Goal: Task Accomplishment & Management: Use online tool/utility

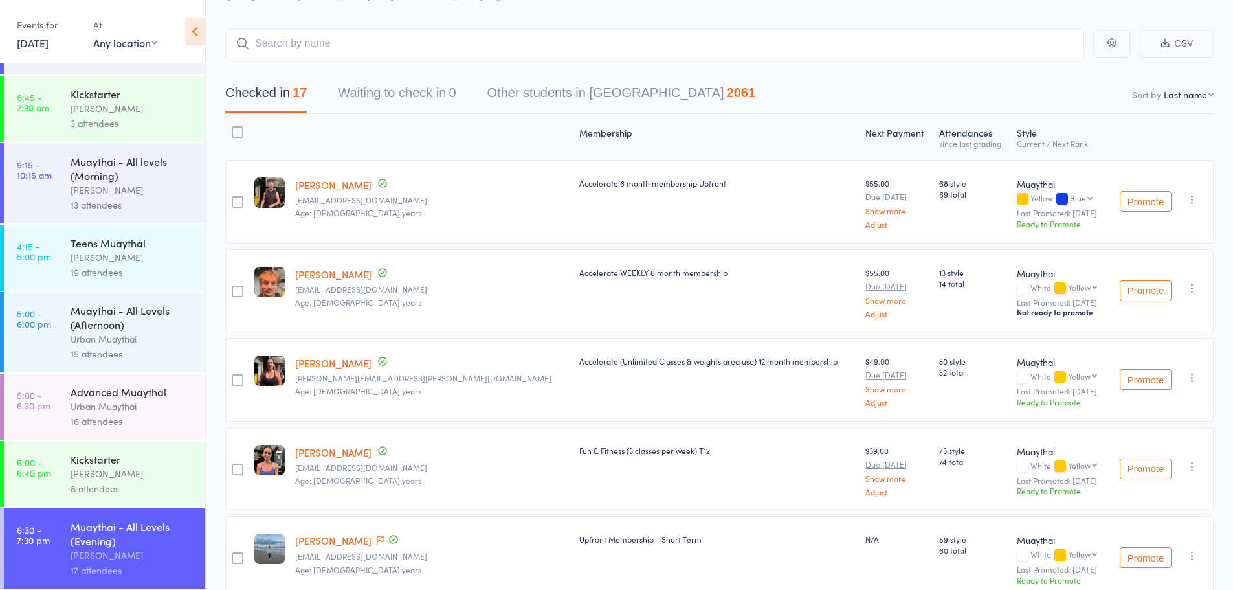
scroll to position [129, 0]
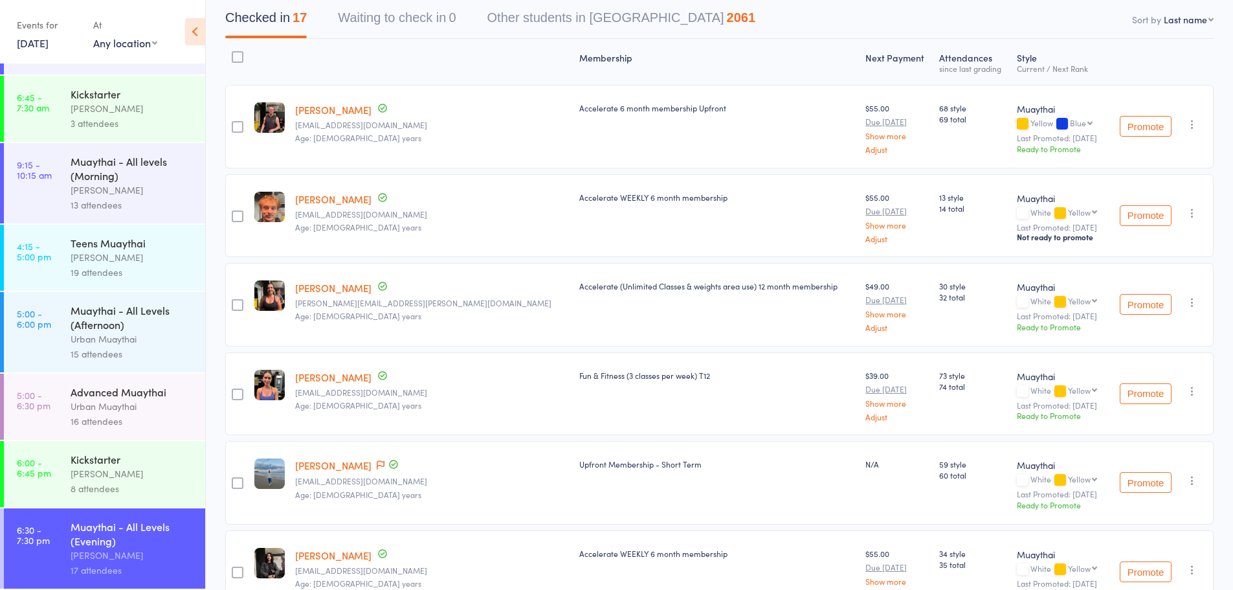
click at [1187, 297] on icon "button" at bounding box center [1192, 302] width 13 height 13
click at [1130, 433] on li "Remove" at bounding box center [1146, 431] width 107 height 17
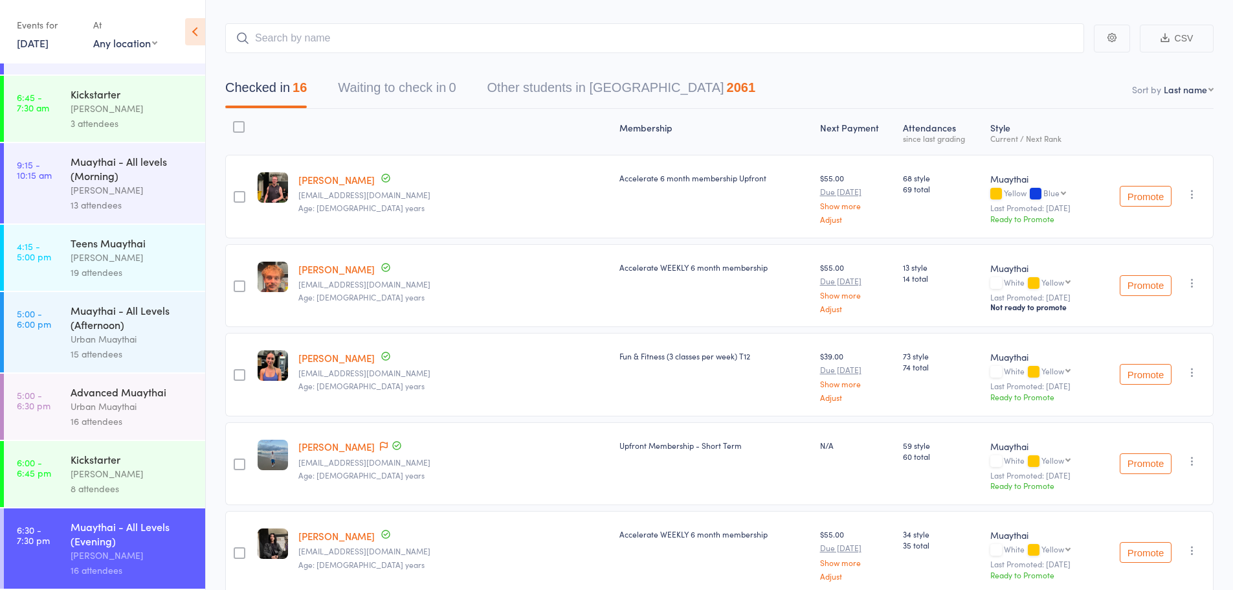
scroll to position [0, 0]
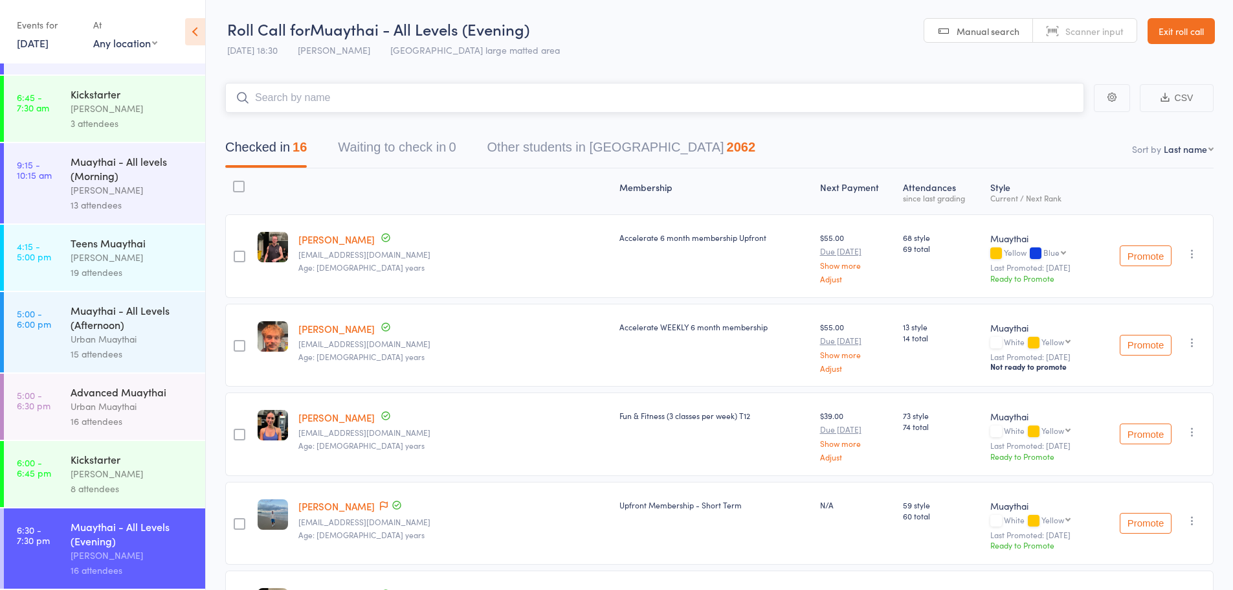
click at [350, 105] on input "search" at bounding box center [654, 98] width 859 height 30
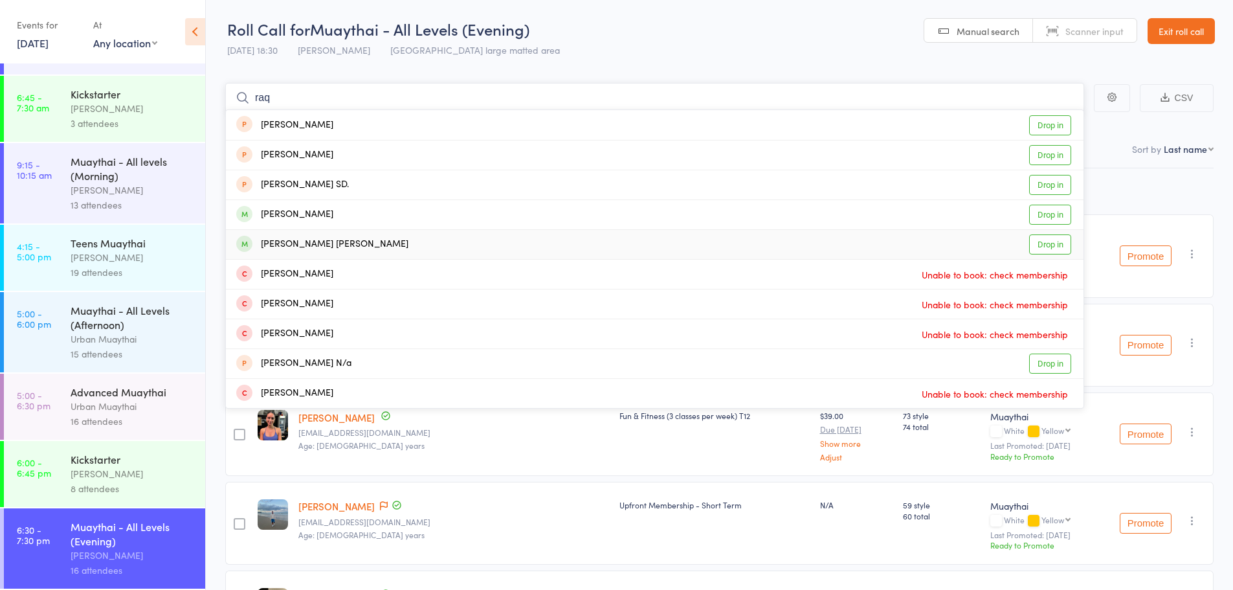
type input "raq"
click at [1061, 242] on link "Drop in" at bounding box center [1050, 244] width 42 height 20
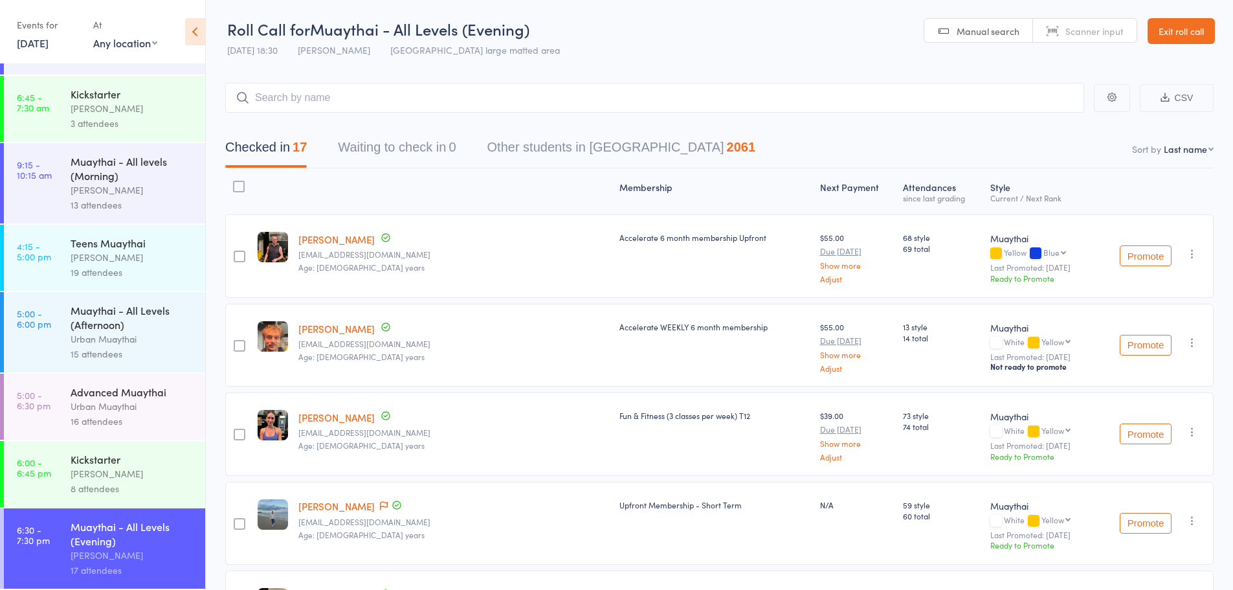
click at [1176, 27] on link "Exit roll call" at bounding box center [1181, 31] width 67 height 26
